Goal: Check status: Check status

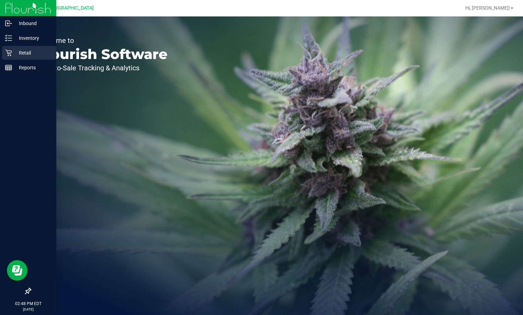
click at [36, 46] on div "Retail" at bounding box center [29, 53] width 54 height 14
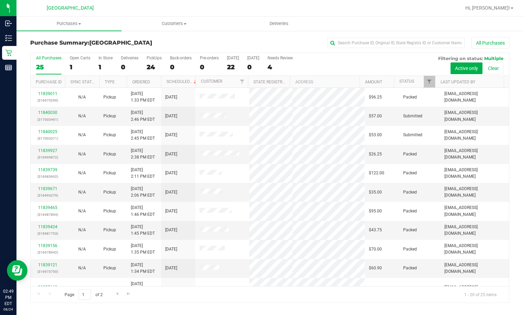
click at [422, 82] on th "Status" at bounding box center [414, 82] width 41 height 12
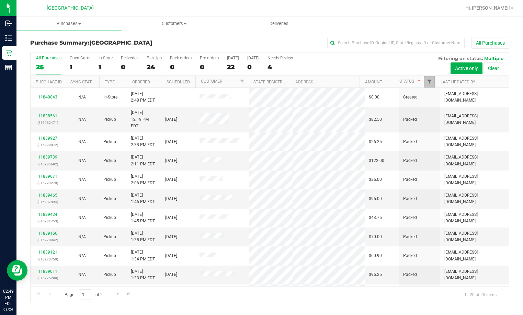
click at [429, 83] on span "Filter" at bounding box center [429, 81] width 5 height 5
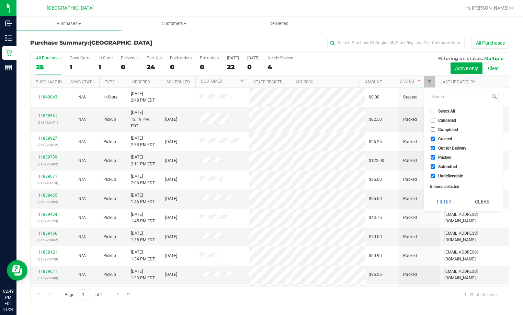
click at [435, 110] on label "Select All" at bounding box center [443, 111] width 24 height 4
click at [435, 110] on input "Select All" at bounding box center [433, 111] width 4 height 4
checkbox input "true"
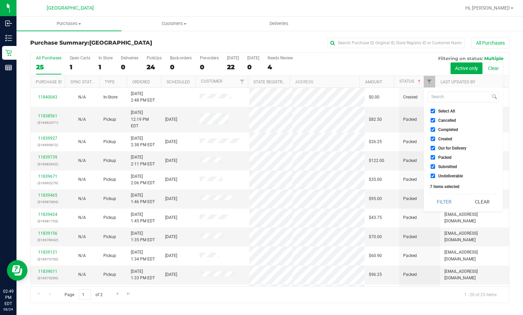
click at [435, 110] on label "Select All" at bounding box center [443, 111] width 24 height 4
click at [435, 110] on input "Select All" at bounding box center [433, 111] width 4 height 4
checkbox input "false"
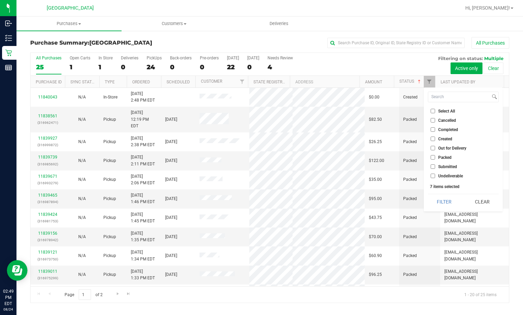
checkbox input "false"
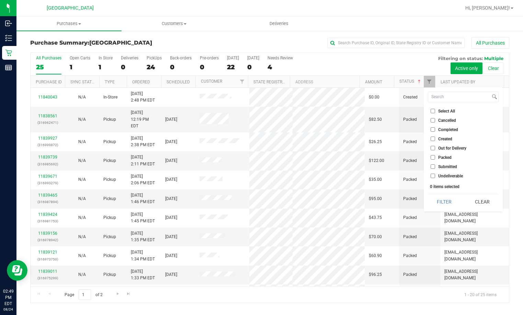
click at [450, 167] on span "Submitted" at bounding box center [447, 167] width 19 height 4
click at [435, 167] on input "Submitted" at bounding box center [433, 167] width 4 height 4
checkbox input "true"
click at [439, 203] on button "Filter" at bounding box center [444, 201] width 33 height 15
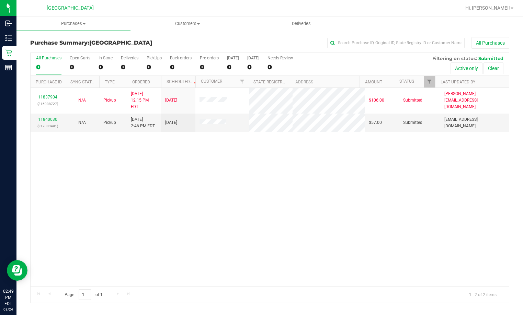
click at [204, 170] on div "11837904 (316938727) N/A Pickup 8/24/2025 12:15 PM EDT 8/24/2025 $106.00 Submit…" at bounding box center [270, 187] width 478 height 199
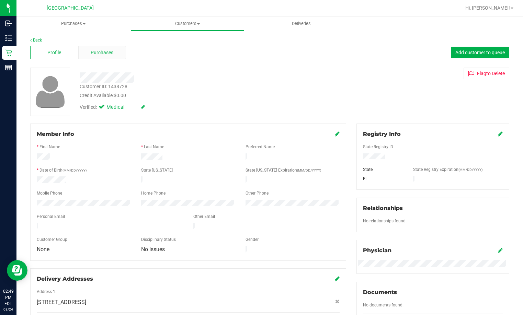
click at [109, 54] on span "Purchases" at bounding box center [102, 52] width 23 height 7
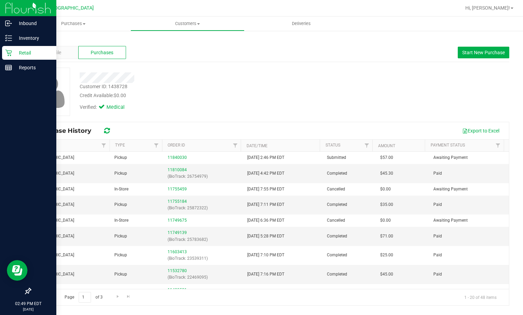
click at [18, 48] on div "Retail" at bounding box center [29, 53] width 54 height 14
